Goal: Task Accomplishment & Management: Manage account settings

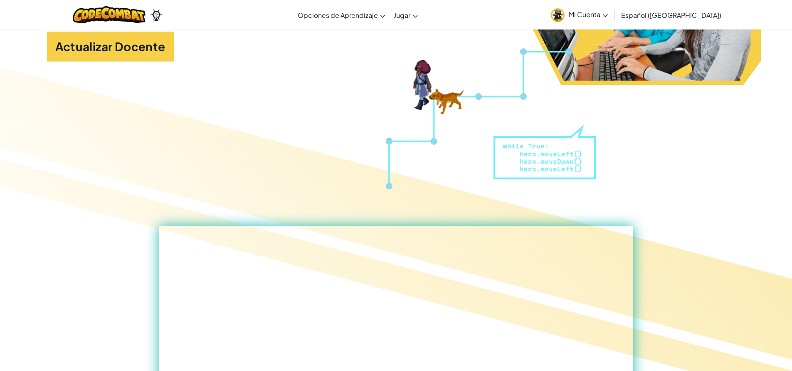
scroll to position [125, 0]
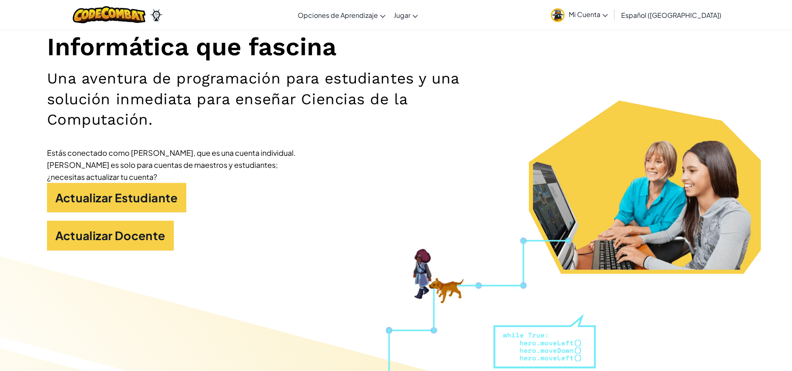
drag, startPoint x: 464, startPoint y: 42, endPoint x: 465, endPoint y: 36, distance: 5.4
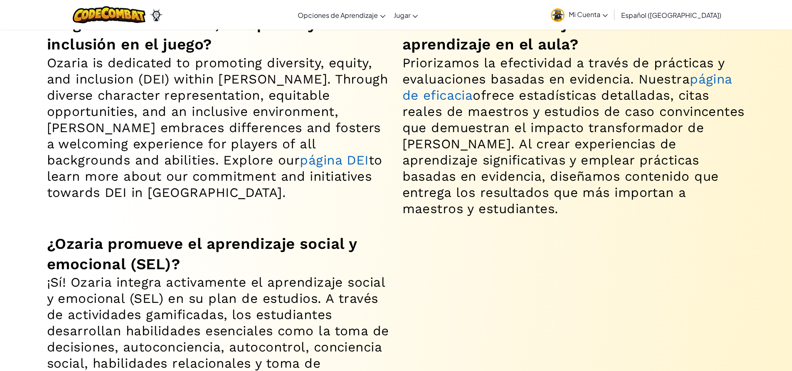
scroll to position [7108, 0]
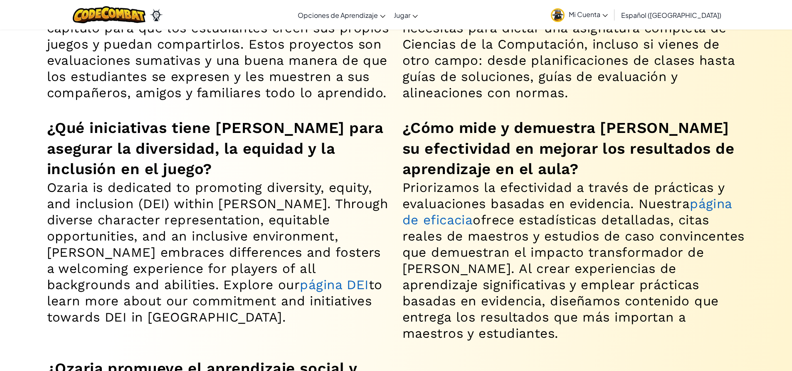
drag, startPoint x: 410, startPoint y: 219, endPoint x: 374, endPoint y: 163, distance: 66.3
click at [374, 179] on p "Ozaria is dedicated to promoting diversity, equity, and inclusion (DEI) within …" at bounding box center [218, 252] width 343 height 146
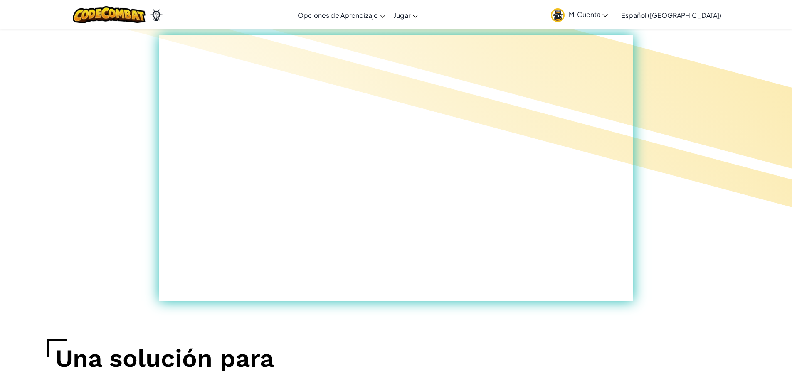
scroll to position [0, 0]
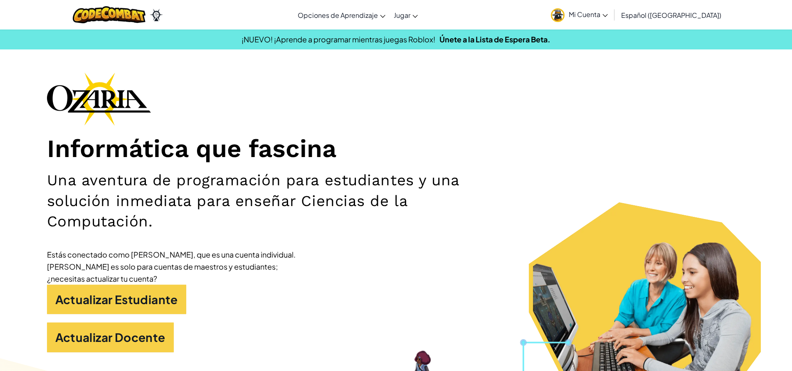
drag, startPoint x: 486, startPoint y: 21, endPoint x: 450, endPoint y: 82, distance: 71.0
click at [450, 82] on div "Informática que fascina Una aventura de programación para estudiantes y una sol…" at bounding box center [396, 216] width 698 height 288
click at [564, 12] on img at bounding box center [558, 15] width 14 height 14
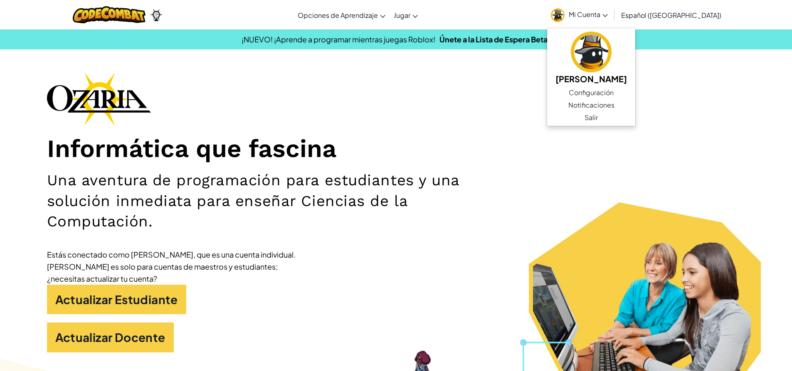
click at [688, 93] on div "Informática que fascina Una aventura de programación para estudiantes y una sol…" at bounding box center [396, 216] width 698 height 288
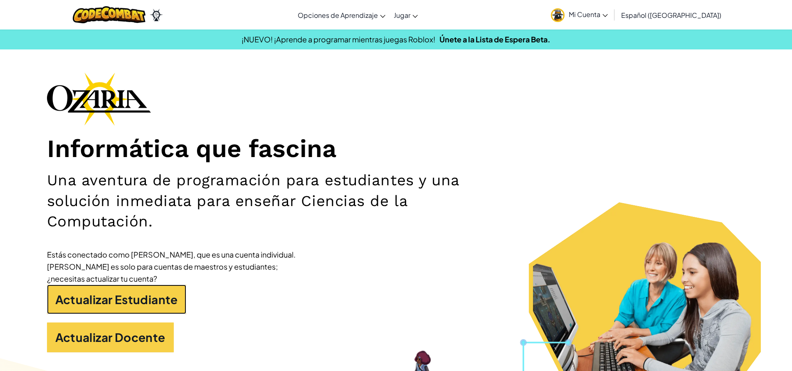
click at [47, 285] on link "Actualizar Estudiante" at bounding box center [116, 300] width 139 height 30
